Goal: Information Seeking & Learning: Understand process/instructions

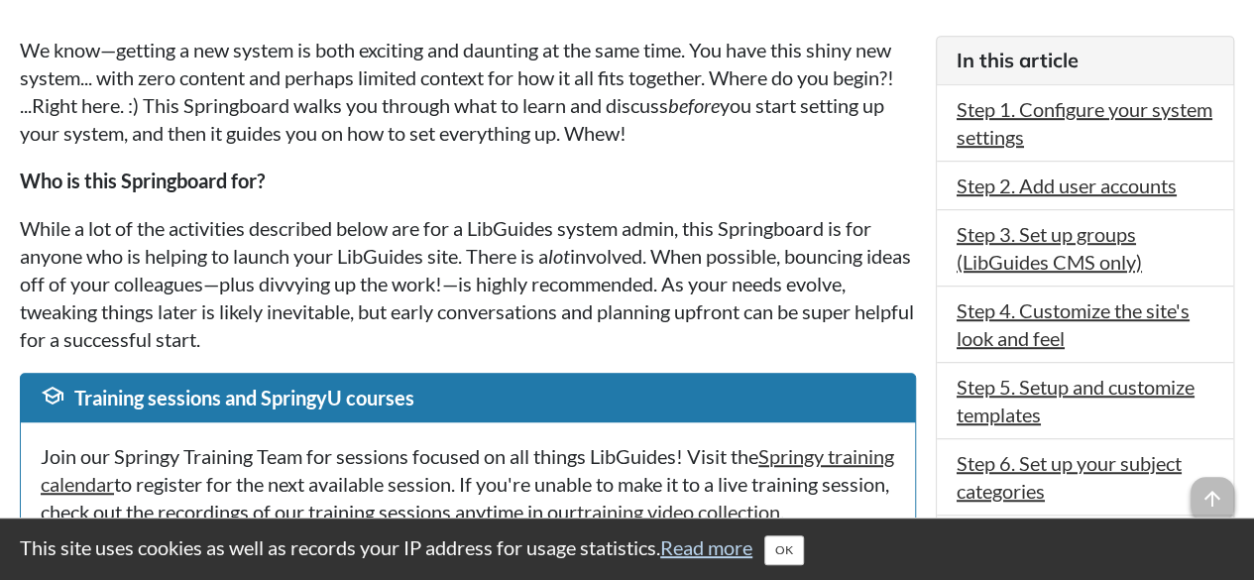
scroll to position [494, 0]
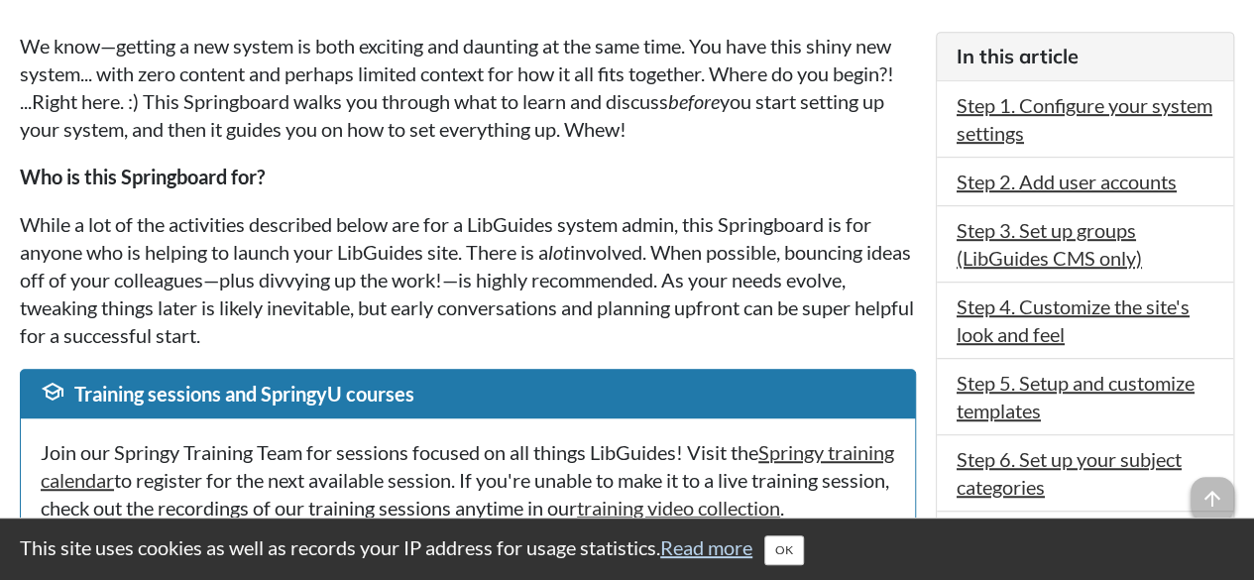
click at [827, 407] on div "school Training sessions and SpringyU courses" at bounding box center [468, 394] width 894 height 49
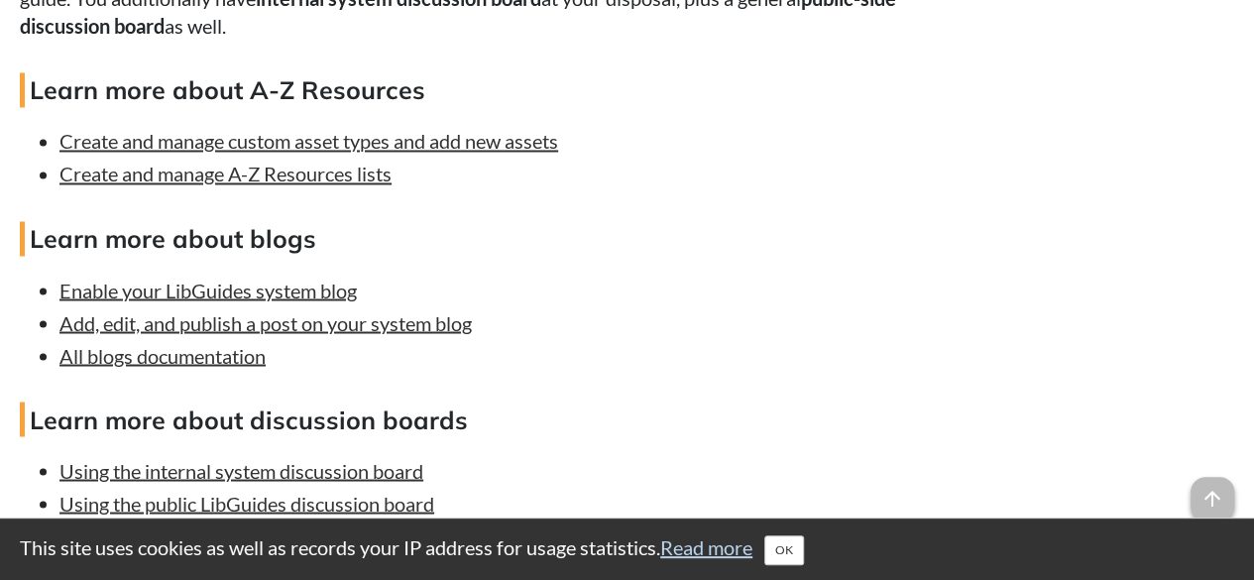
scroll to position [9131, 0]
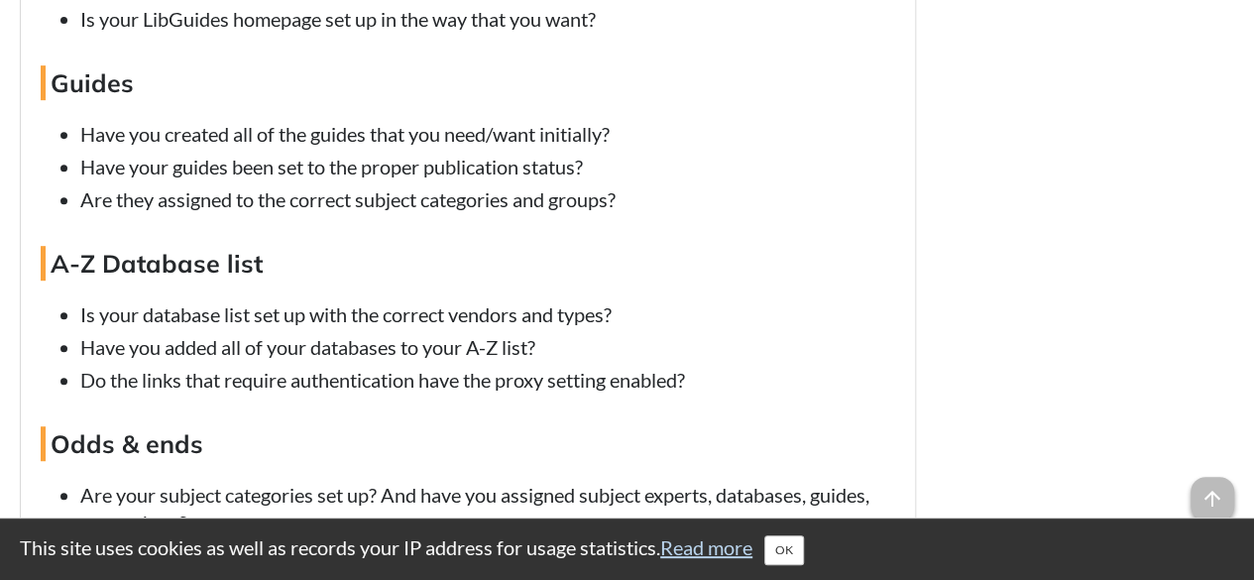
scroll to position [11696, 0]
drag, startPoint x: 967, startPoint y: 94, endPoint x: 971, endPoint y: 118, distance: 24.1
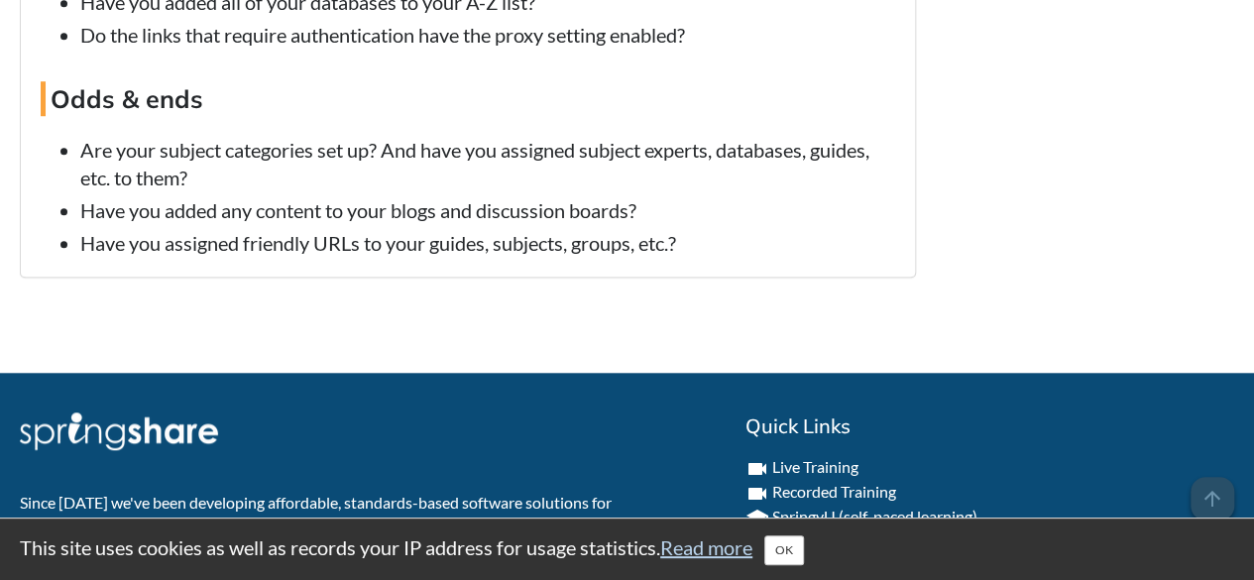
scroll to position [12039, 0]
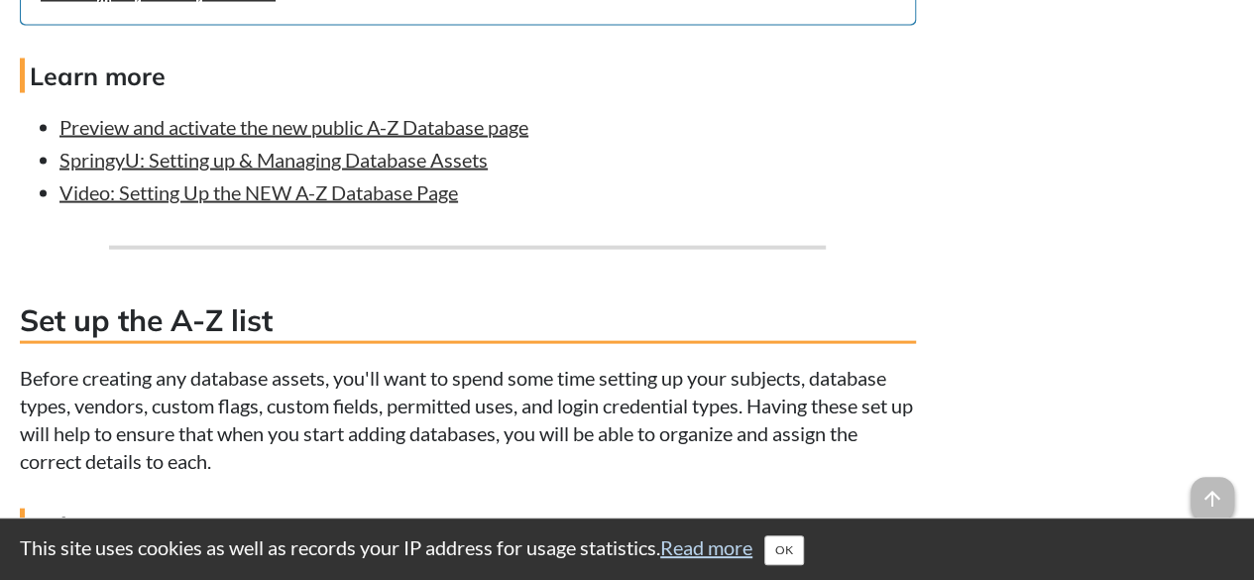
scroll to position [2014, 0]
